Goal: Task Accomplishment & Management: Complete application form

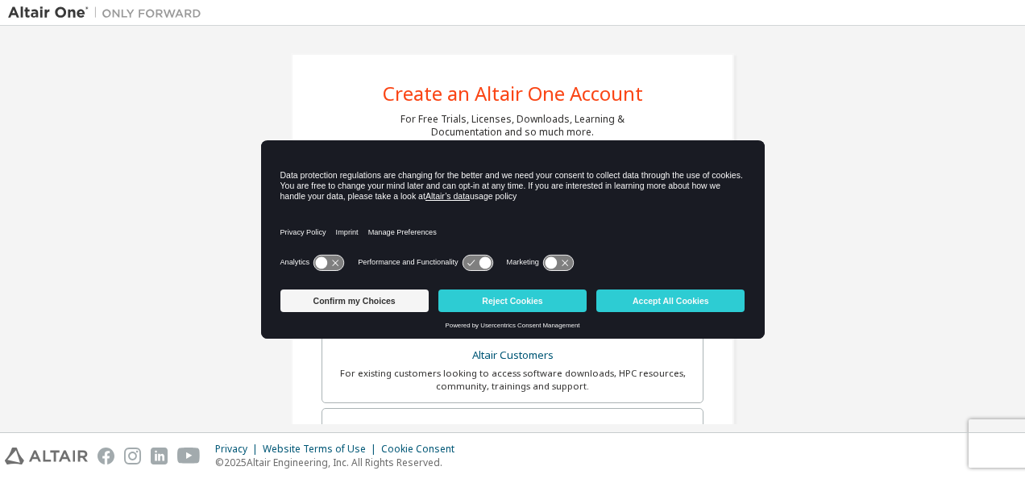
click at [323, 251] on div "Analytics Performance and Functionality Marketing" at bounding box center [513, 267] width 465 height 32
click at [332, 260] on icon at bounding box center [329, 262] width 30 height 15
click at [483, 263] on icon at bounding box center [485, 262] width 12 height 12
click at [476, 263] on icon at bounding box center [478, 262] width 30 height 15
click at [550, 264] on icon at bounding box center [551, 262] width 12 height 12
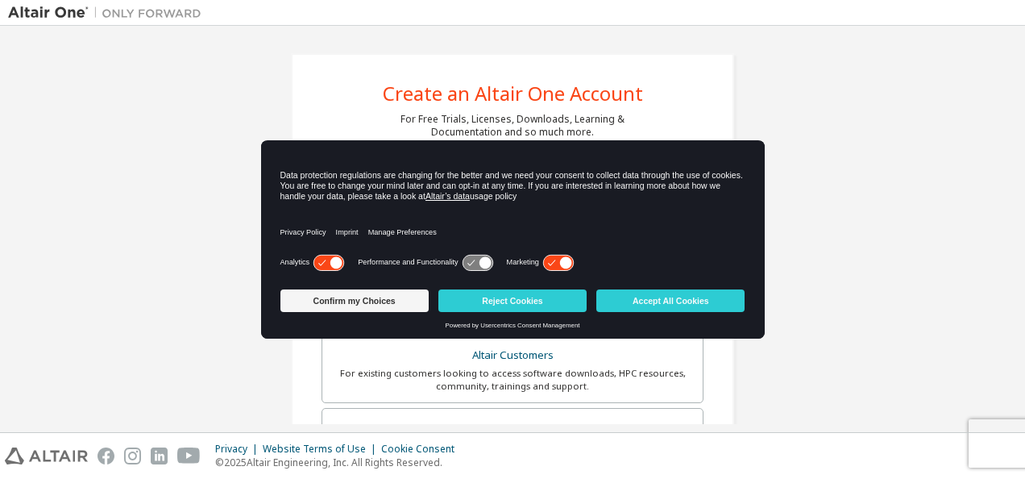
click at [486, 256] on icon at bounding box center [478, 262] width 30 height 15
click at [631, 294] on button "Accept All Cookies" at bounding box center [671, 300] width 148 height 23
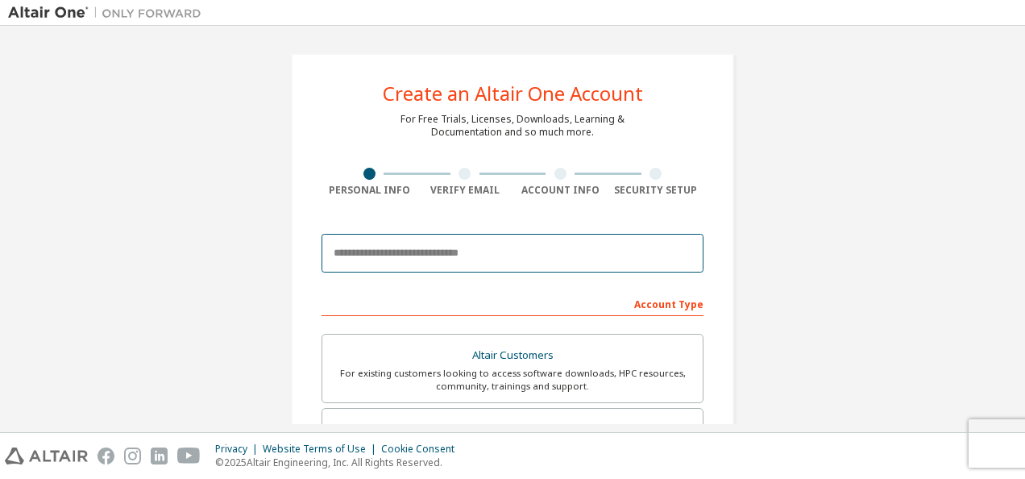
click at [389, 264] on input "email" at bounding box center [513, 253] width 382 height 39
type input "**********"
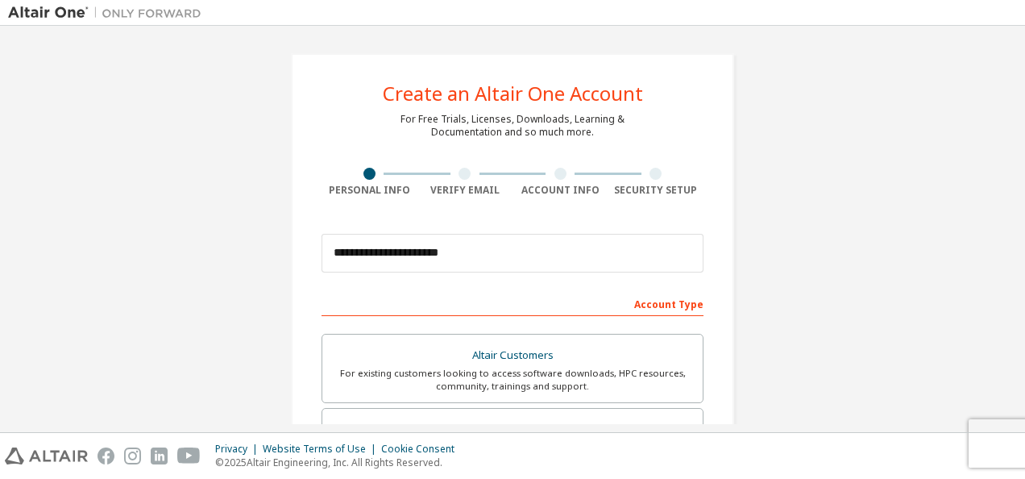
type input "******"
type input "*********"
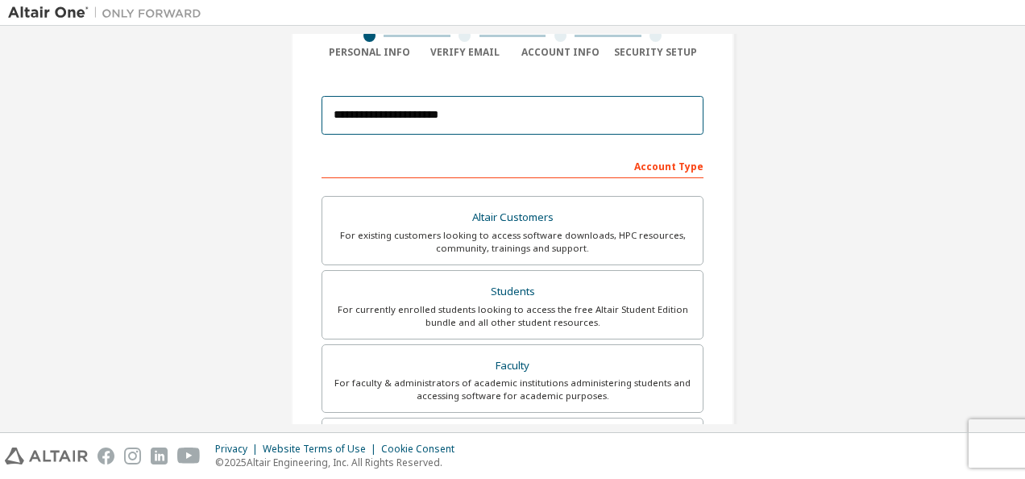
scroll to position [139, 0]
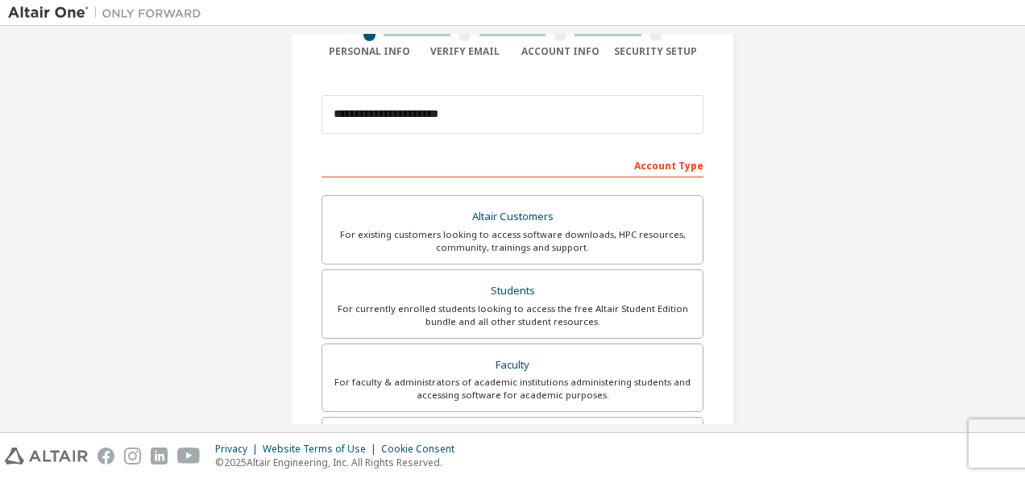
click at [523, 293] on div "Students" at bounding box center [512, 291] width 361 height 23
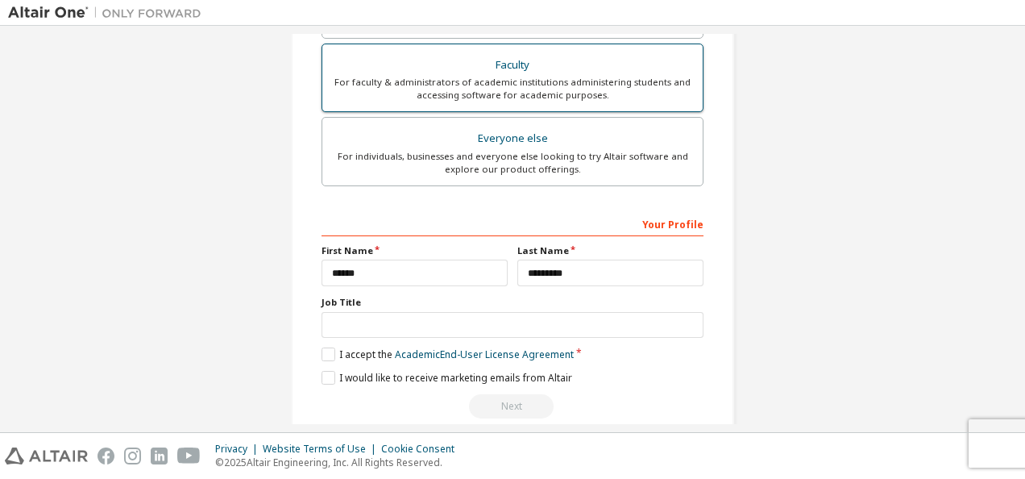
scroll to position [459, 0]
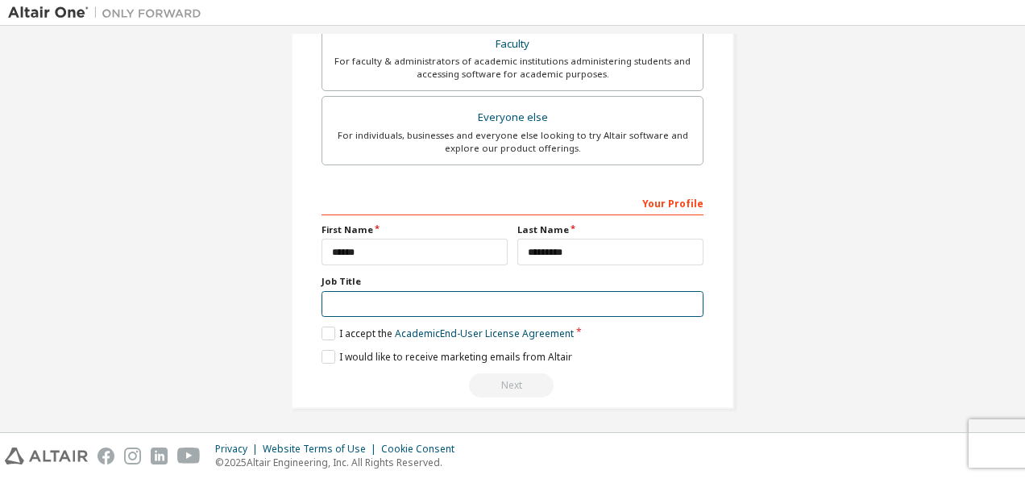
click at [395, 291] on input "text" at bounding box center [513, 304] width 382 height 27
type input "**********"
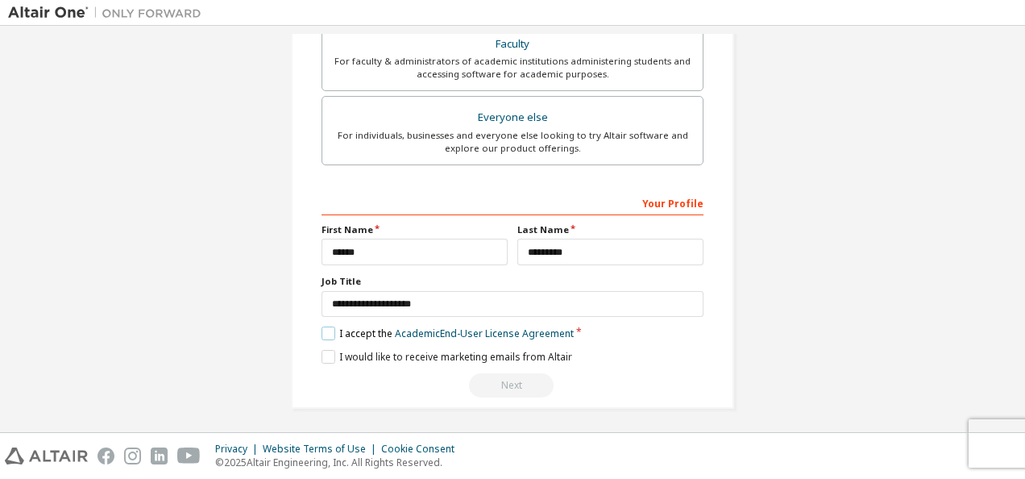
click at [365, 335] on label "I accept the Academic End-User License Agreement" at bounding box center [448, 333] width 252 height 14
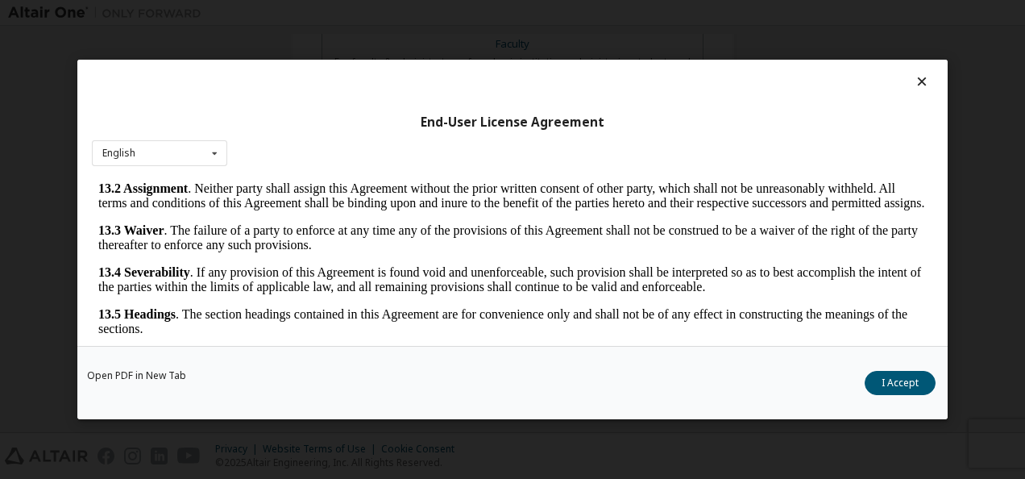
scroll to position [63, 0]
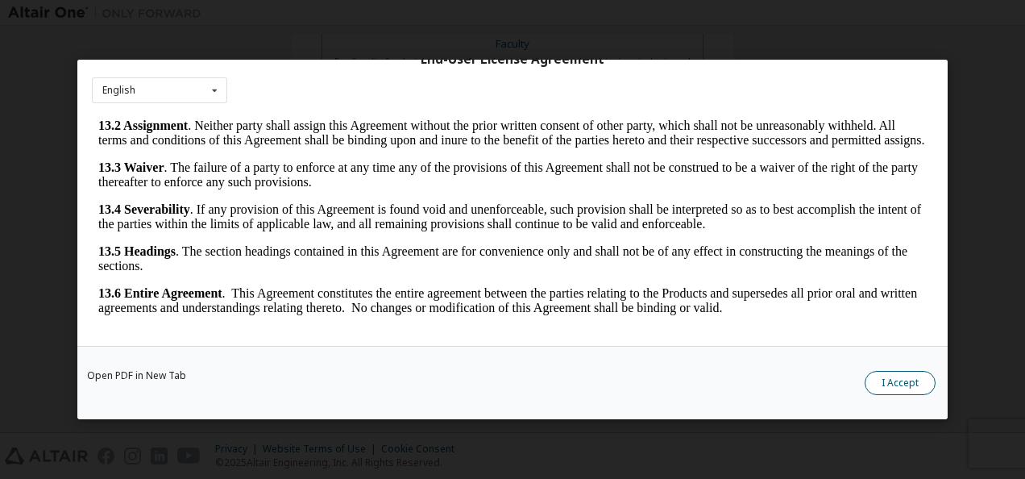
click at [895, 380] on button "I Accept" at bounding box center [900, 383] width 71 height 24
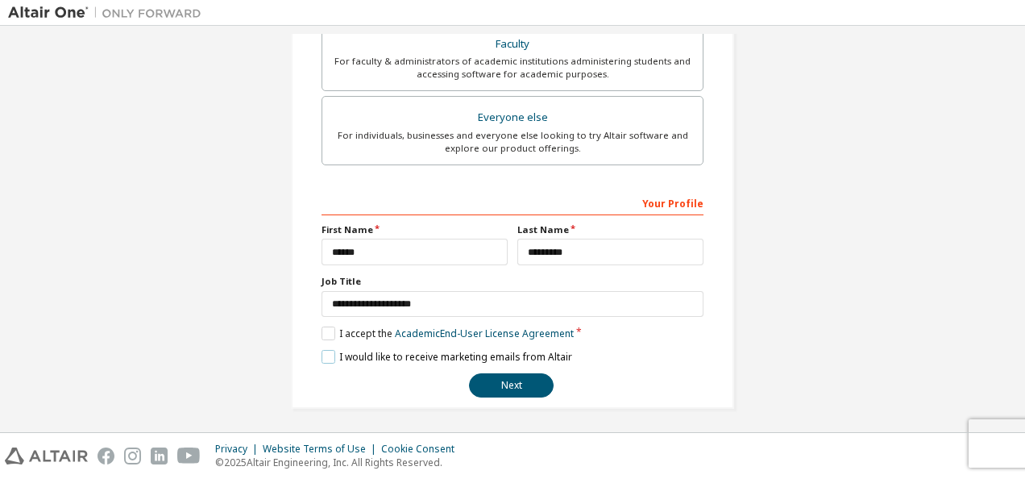
click at [401, 360] on label "I would like to receive marketing emails from Altair" at bounding box center [447, 357] width 251 height 14
click at [512, 393] on button "Next" at bounding box center [511, 385] width 85 height 24
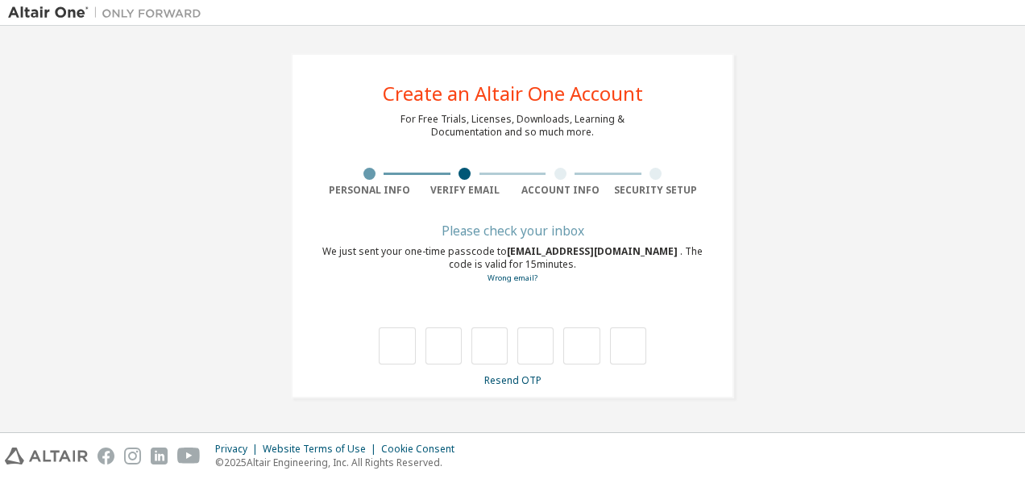
type input "*"
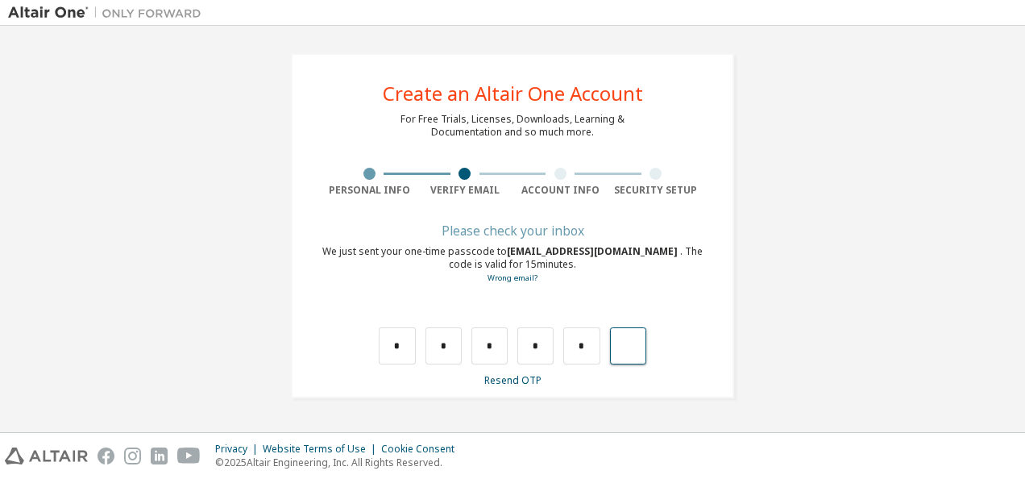
type input "*"
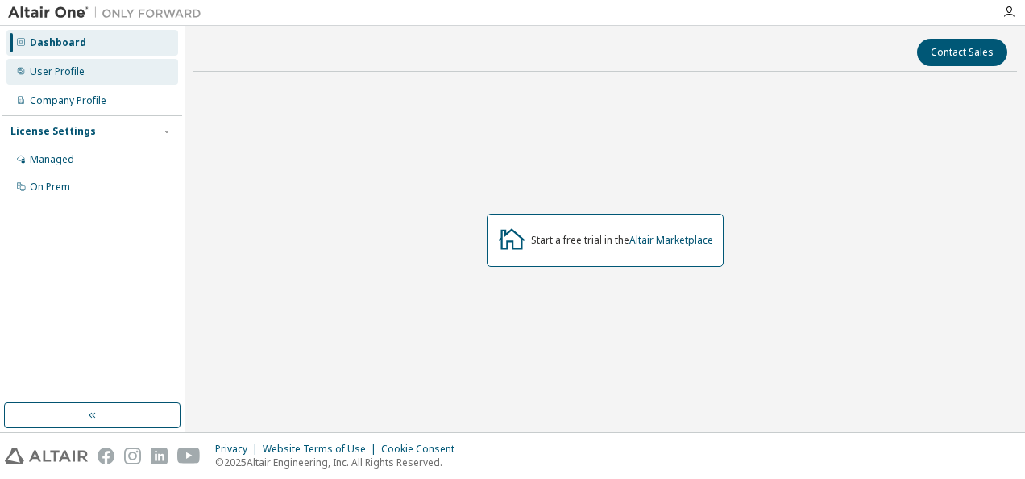
click at [83, 66] on div "User Profile" at bounding box center [92, 72] width 172 height 26
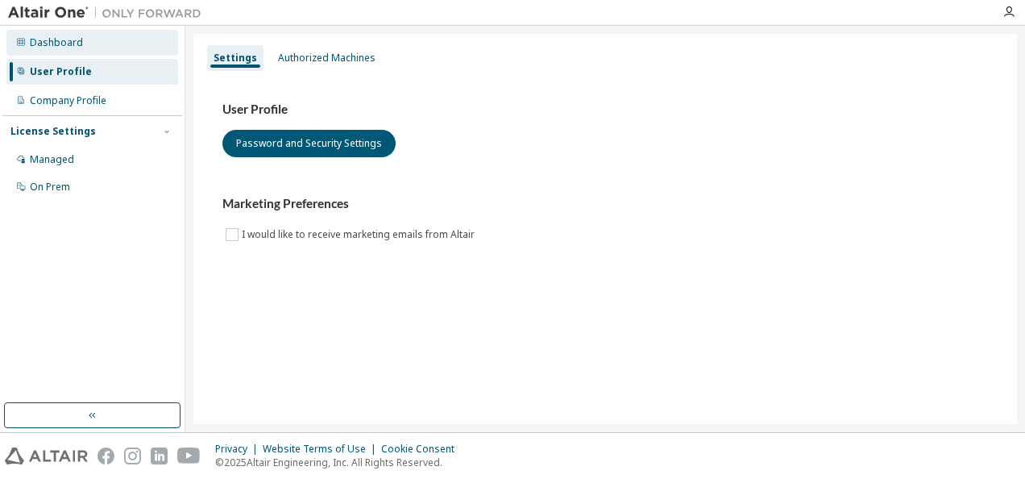
click at [90, 37] on div "Dashboard" at bounding box center [92, 43] width 172 height 26
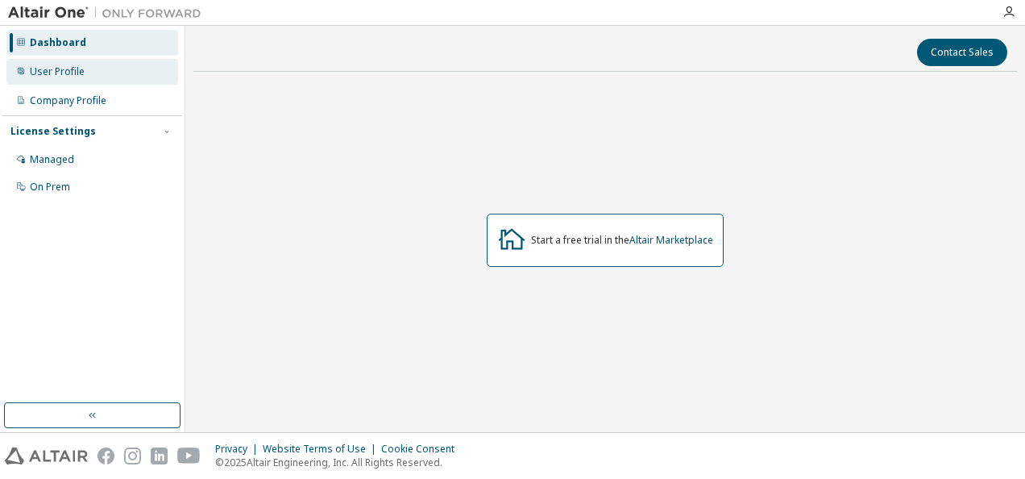
click at [111, 73] on div "User Profile" at bounding box center [92, 72] width 172 height 26
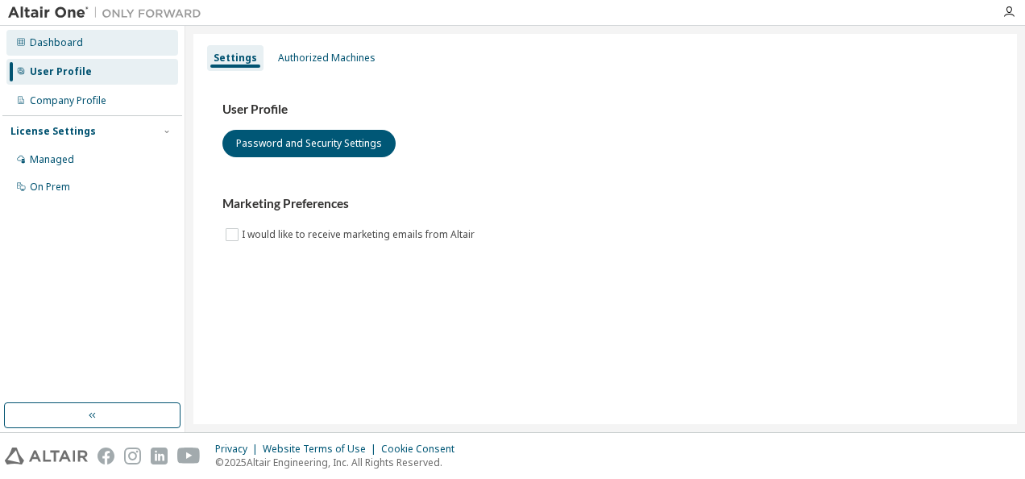
click at [72, 40] on div "Dashboard" at bounding box center [56, 42] width 53 height 13
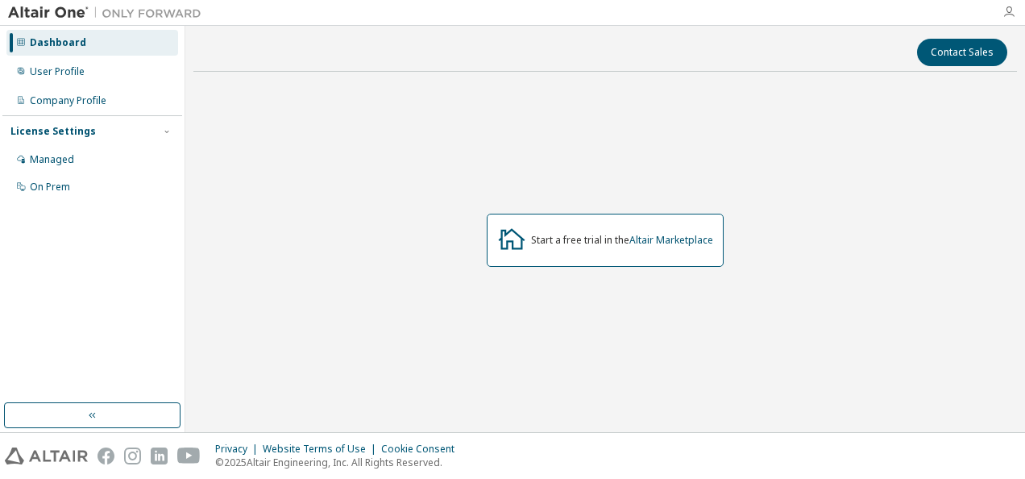
click at [1007, 14] on icon "button" at bounding box center [1009, 12] width 13 height 13
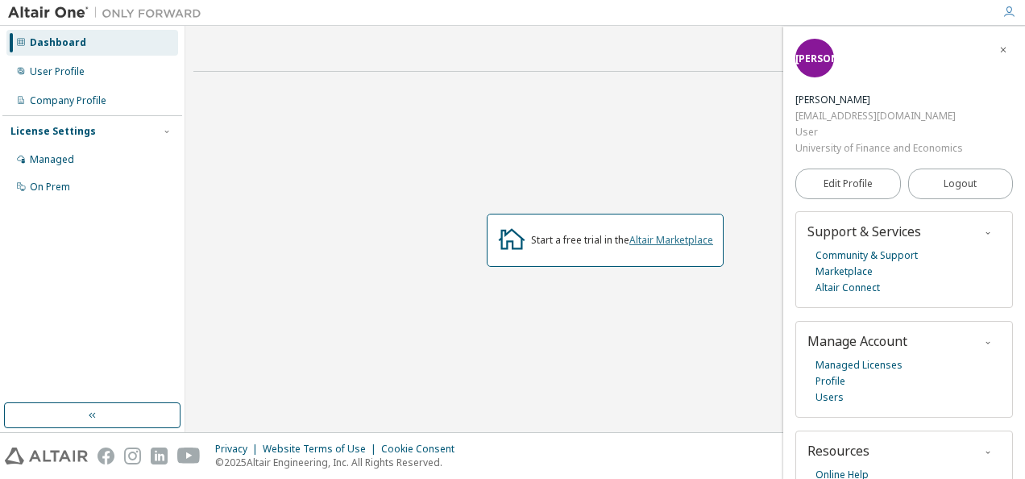
click at [695, 239] on link "Altair Marketplace" at bounding box center [672, 240] width 84 height 14
